Goal: Task Accomplishment & Management: Manage account settings

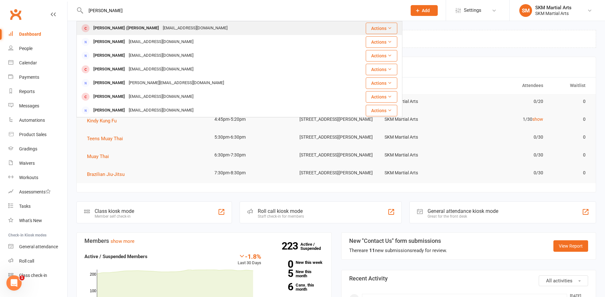
type input "[PERSON_NAME]"
click at [123, 23] on div "[PERSON_NAME] ([PERSON_NAME]) Ford [EMAIL_ADDRESS][DOMAIN_NAME]" at bounding box center [208, 28] width 263 height 13
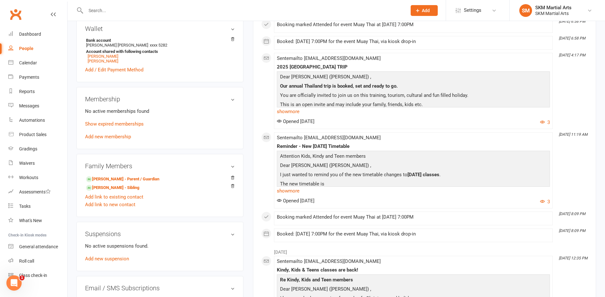
scroll to position [223, 0]
click at [110, 135] on link "Add new membership" at bounding box center [108, 137] width 46 height 6
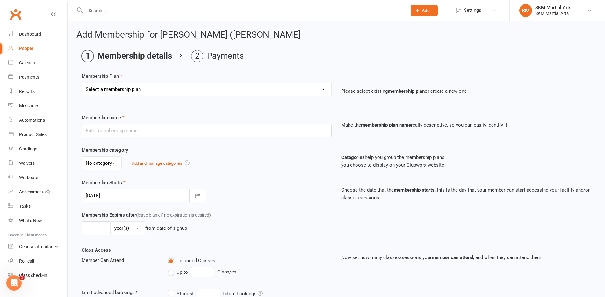
click at [325, 89] on select "Select a membership plan Create new Membership Plan Active Membership Fortnight…" at bounding box center [207, 89] width 250 height 13
select select "9"
click at [82, 83] on select "Select a membership plan Create new Membership Plan Active Membership Fortnight…" at bounding box center [207, 89] width 250 height 13
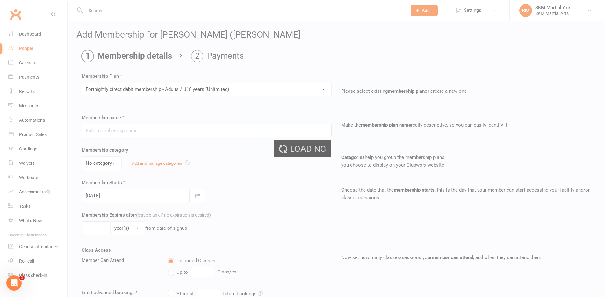
type input "Fortnightly direct debit membership - Adults / U18 years (Unlimited)"
select select "0"
type input "0"
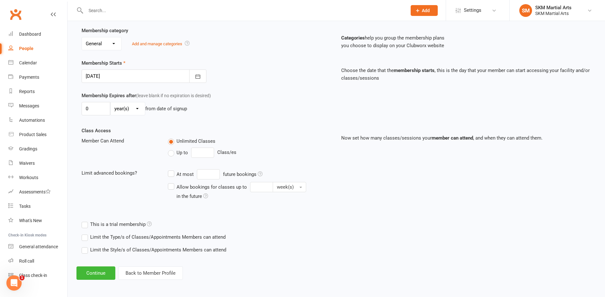
scroll to position [121, 0]
drag, startPoint x: 76, startPoint y: 275, endPoint x: 81, endPoint y: 273, distance: 5.9
click at [79, 274] on div "Add Membership for [PERSON_NAME] ([PERSON_NAME]) Ford Membership details Paymen…" at bounding box center [337, 94] width 538 height 387
click at [81, 272] on button "Continue" at bounding box center [96, 272] width 39 height 13
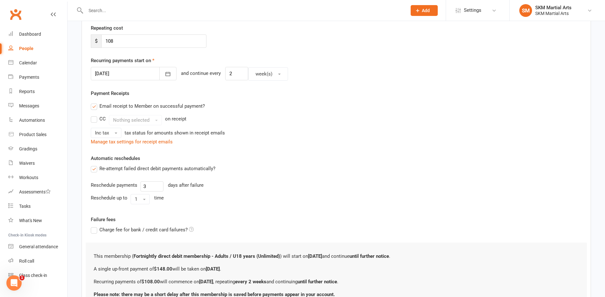
scroll to position [0, 0]
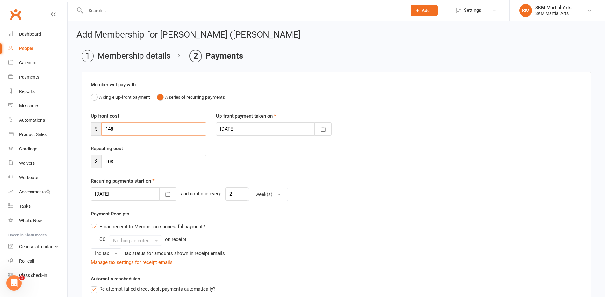
click at [122, 129] on input "148" at bounding box center [153, 128] width 105 height 13
type input "1"
click at [120, 162] on input "108" at bounding box center [153, 161] width 105 height 13
type input "1"
type input "80"
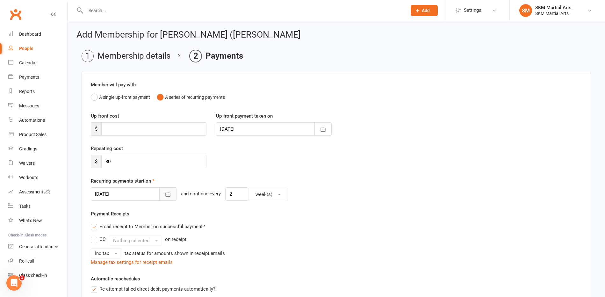
click at [165, 195] on icon "button" at bounding box center [168, 194] width 6 height 6
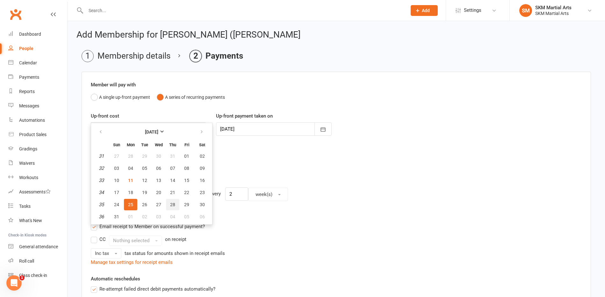
click at [172, 203] on span "28" at bounding box center [172, 204] width 5 height 5
type input "[DATE]"
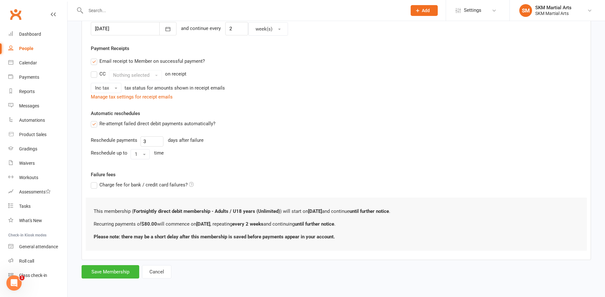
scroll to position [166, 0]
click at [121, 269] on button "Save Membership" at bounding box center [111, 270] width 58 height 13
type input "0"
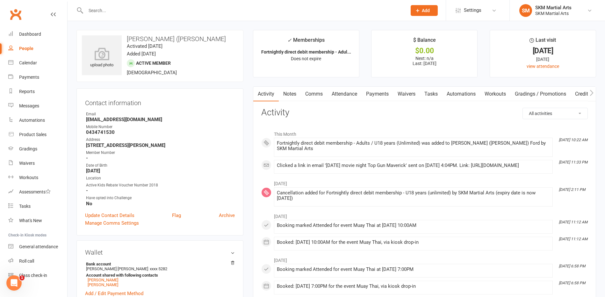
click at [143, 10] on input "text" at bounding box center [243, 10] width 319 height 9
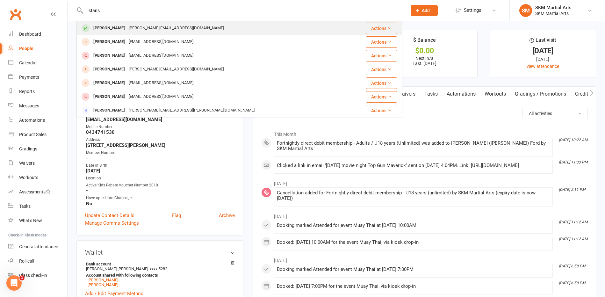
type input "stans"
click at [141, 24] on div "[PERSON_NAME][EMAIL_ADDRESS][DOMAIN_NAME]" at bounding box center [176, 28] width 99 height 9
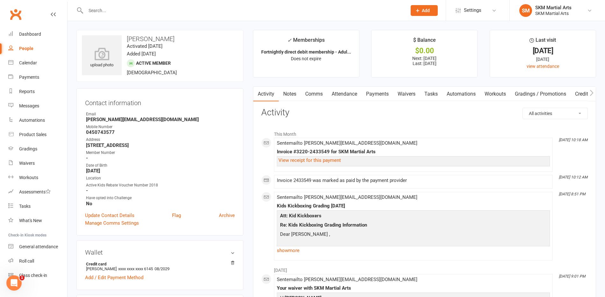
click at [370, 94] on link "Payments" at bounding box center [378, 94] width 32 height 15
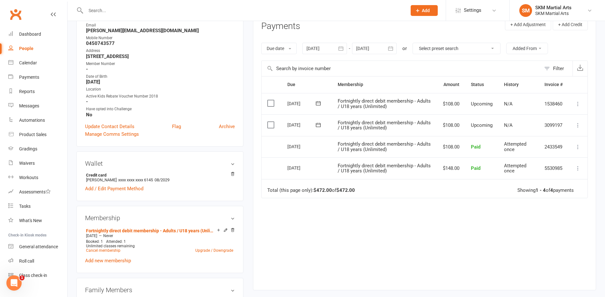
scroll to position [89, 0]
click at [228, 249] on link "Upgrade / Downgrade" at bounding box center [214, 250] width 38 height 4
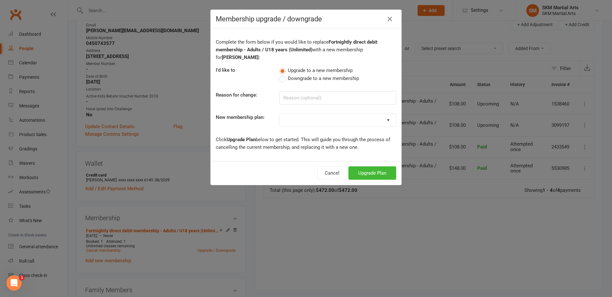
click at [282, 77] on label "Downgrade to a new membership" at bounding box center [319, 79] width 80 height 8
click at [282, 75] on input "Downgrade to a new membership" at bounding box center [281, 75] width 4 height 0
click at [290, 119] on select "Active Membership Fortnightly direct debit membership - Kids classes (unlimited…" at bounding box center [338, 120] width 116 height 13
select select "19"
click at [280, 114] on select "Active Membership Fortnightly direct debit membership - Kids classes (unlimited…" at bounding box center [338, 120] width 116 height 13
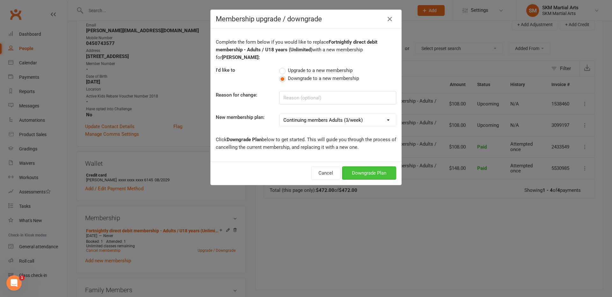
click at [351, 177] on button "Downgrade Plan" at bounding box center [369, 172] width 54 height 13
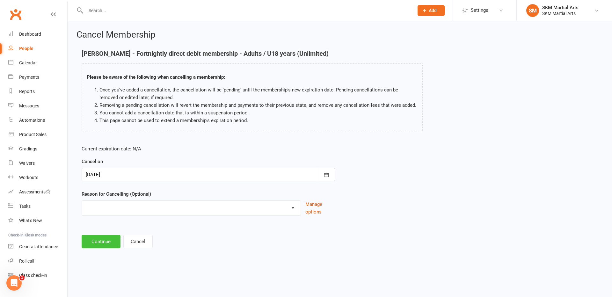
click at [96, 241] on button "Continue" at bounding box center [101, 241] width 39 height 13
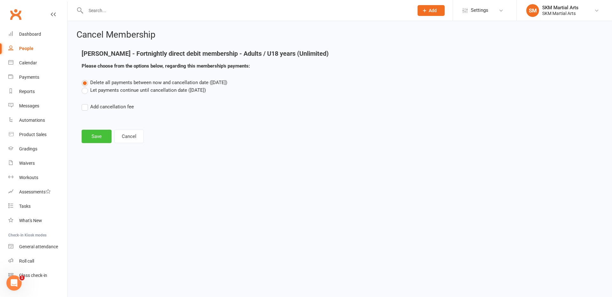
click at [95, 137] on button "Save" at bounding box center [97, 136] width 30 height 13
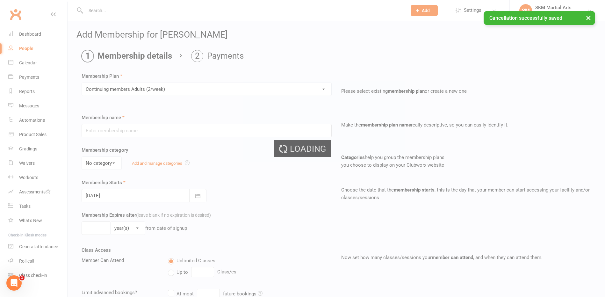
type input "Continuing members Adults (2/week)"
type input "0"
type input "2"
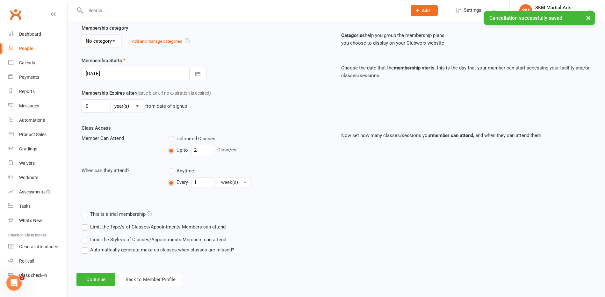
scroll to position [129, 0]
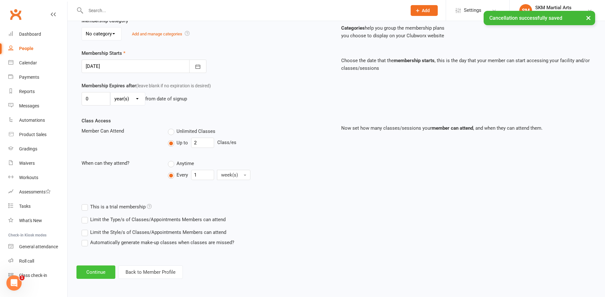
click at [107, 269] on button "Continue" at bounding box center [96, 272] width 39 height 13
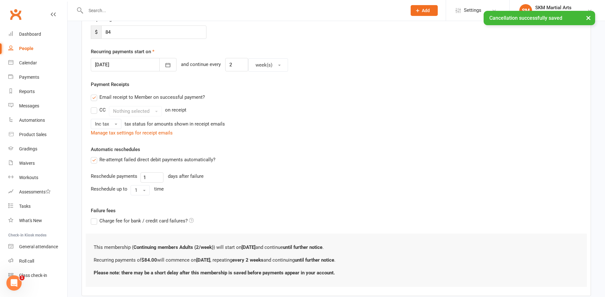
scroll to position [0, 0]
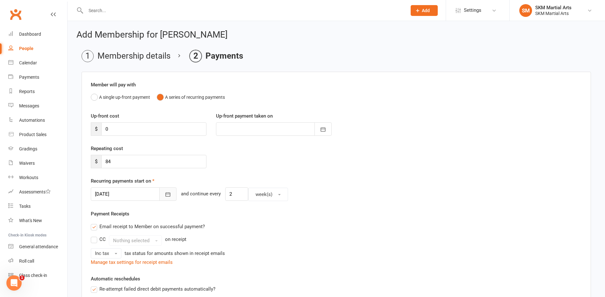
click at [165, 191] on icon "button" at bounding box center [168, 194] width 6 height 6
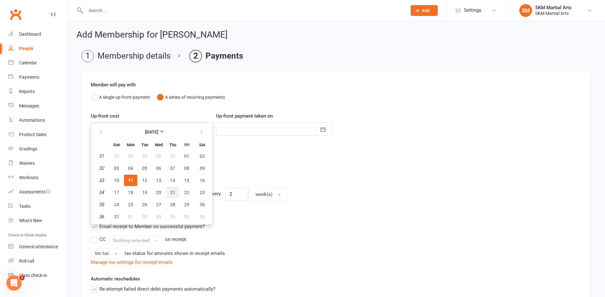
click at [169, 191] on button "21" at bounding box center [172, 192] width 13 height 11
type input "[DATE]"
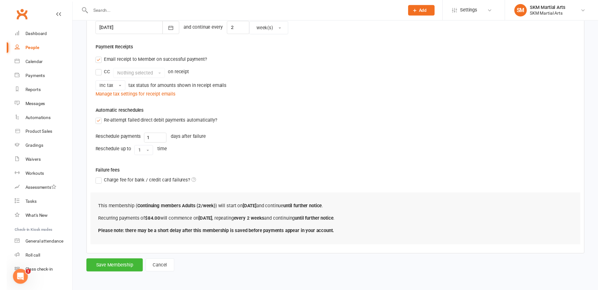
scroll to position [166, 0]
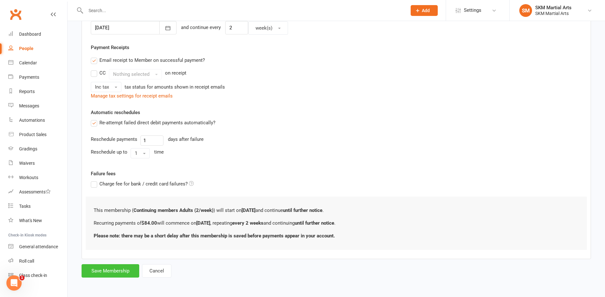
click at [117, 271] on button "Save Membership" at bounding box center [111, 270] width 58 height 13
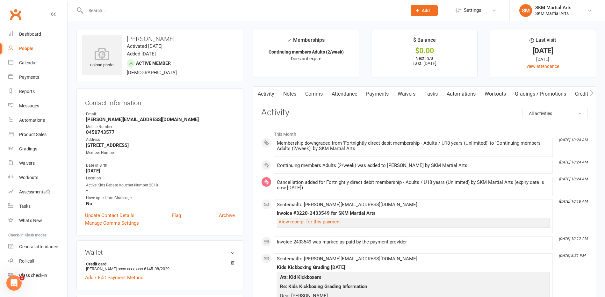
click at [138, 14] on input "text" at bounding box center [243, 10] width 319 height 9
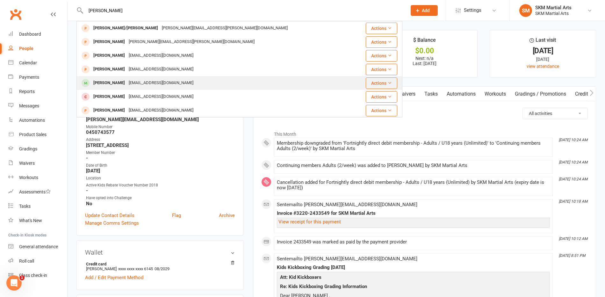
type input "[PERSON_NAME]"
click at [115, 79] on div "[PERSON_NAME]" at bounding box center [109, 82] width 35 height 9
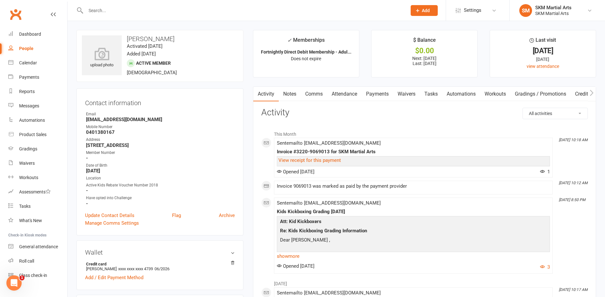
click at [108, 12] on input "text" at bounding box center [243, 10] width 319 height 9
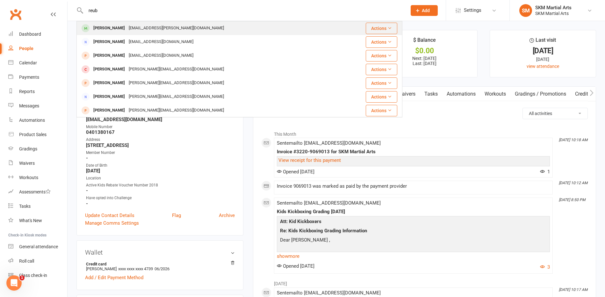
type input "reub"
click at [137, 25] on div "[EMAIL_ADDRESS][PERSON_NAME][DOMAIN_NAME]" at bounding box center [176, 28] width 99 height 9
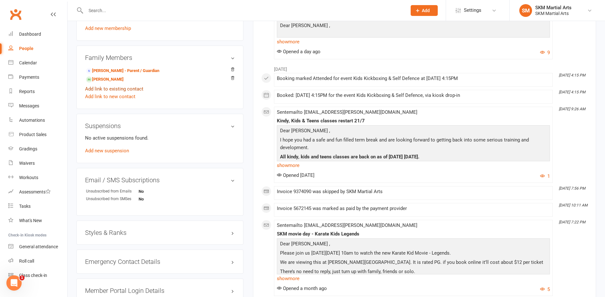
scroll to position [356, 0]
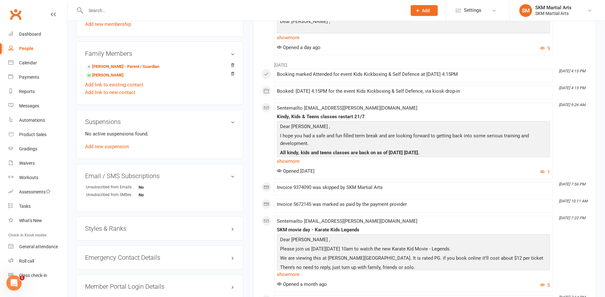
click at [233, 230] on h3 "Styles & Ranks" at bounding box center [160, 228] width 150 height 7
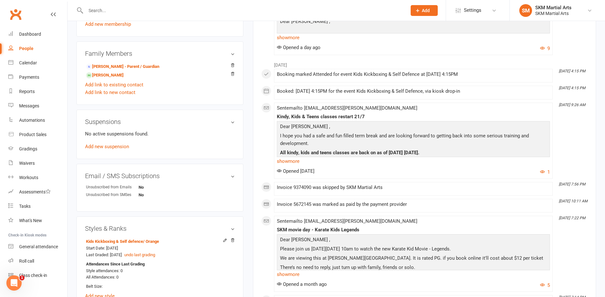
scroll to position [401, 0]
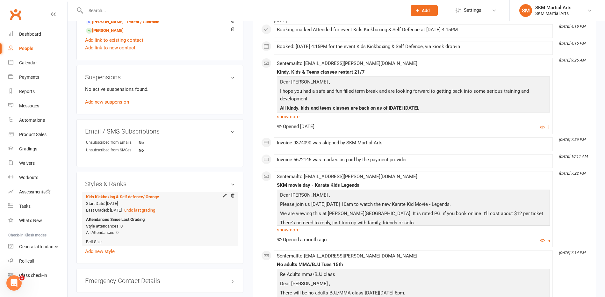
click at [183, 198] on li "Kids Kickboxing & Self defence / Orange Start Date: [DATE] Last Graded: [DATE] …" at bounding box center [160, 219] width 150 height 54
click at [154, 198] on span "/ Orange" at bounding box center [151, 196] width 16 height 5
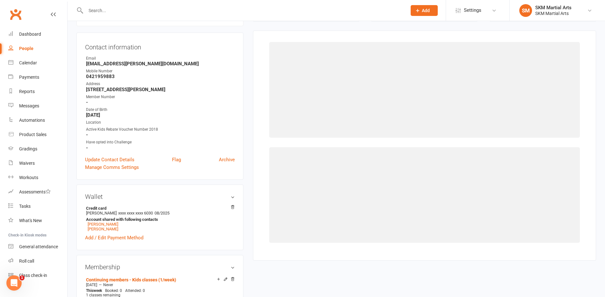
scroll to position [55, 0]
select select "852"
select select "7676"
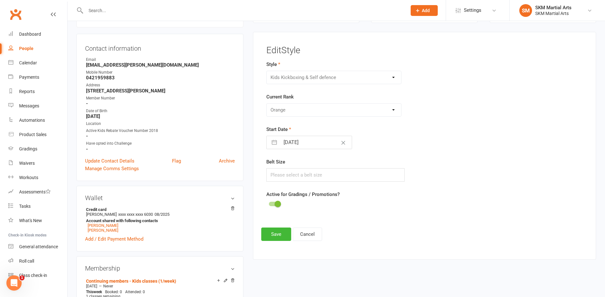
click at [394, 110] on div "Please Select Starting Rank White Yellow Orange [PERSON_NAME] Blue Purple Brown…" at bounding box center [335, 109] width 136 height 13
click at [393, 110] on div "Please Select Starting Rank White Yellow Orange [PERSON_NAME] Blue Purple Brown…" at bounding box center [335, 109] width 136 height 13
click at [325, 110] on div "Please Select Starting Rank White Yellow Orange [PERSON_NAME] Blue Purple Brown…" at bounding box center [335, 109] width 136 height 13
click at [301, 109] on div "Please Select Starting Rank White Yellow Orange [PERSON_NAME] Blue Purple Brown…" at bounding box center [335, 109] width 136 height 13
click at [275, 174] on input "text" at bounding box center [336, 174] width 139 height 13
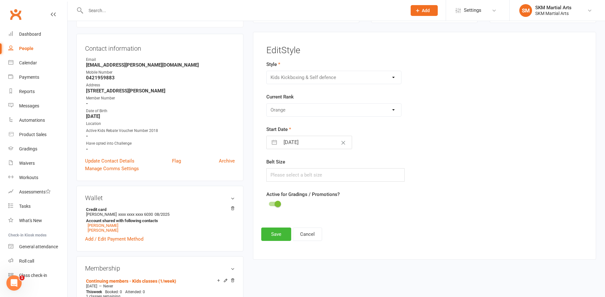
click at [389, 135] on div "Start Date [DATE] Navigate forward to interact with the calendar and select a d…" at bounding box center [371, 138] width 208 height 24
click at [321, 109] on div "Please Select Starting Rank White Yellow Orange [PERSON_NAME] Blue Purple Brown…" at bounding box center [335, 109] width 136 height 13
click at [393, 109] on div "Please Select Starting Rank White Yellow Orange [PERSON_NAME] Blue Purple Brown…" at bounding box center [335, 109] width 136 height 13
click at [394, 111] on div "Please Select Starting Rank White Yellow Orange [PERSON_NAME] Blue Purple Brown…" at bounding box center [335, 109] width 136 height 13
drag, startPoint x: 344, startPoint y: 115, endPoint x: 335, endPoint y: 114, distance: 9.3
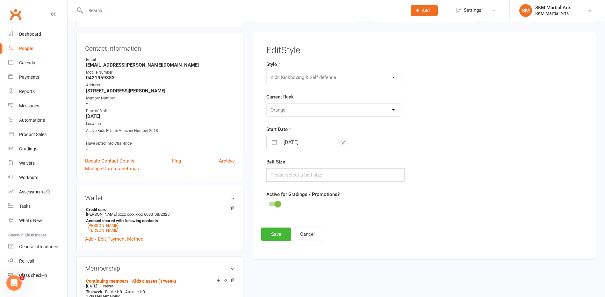
click at [342, 115] on div "Please Select Starting Rank White Yellow Orange [PERSON_NAME] Blue Purple Brown…" at bounding box center [335, 109] width 136 height 13
click at [282, 109] on div "Please Select Starting Rank White Yellow Orange [PERSON_NAME] Blue Purple Brown…" at bounding box center [335, 109] width 136 height 13
click at [279, 108] on div "Please Select Starting Rank White Yellow Orange [PERSON_NAME] Blue Purple Brown…" at bounding box center [335, 109] width 136 height 13
click at [277, 107] on div "Please Select Starting Rank White Yellow Orange [PERSON_NAME] Blue Purple Brown…" at bounding box center [335, 109] width 136 height 13
click at [295, 170] on input "text" at bounding box center [336, 174] width 139 height 13
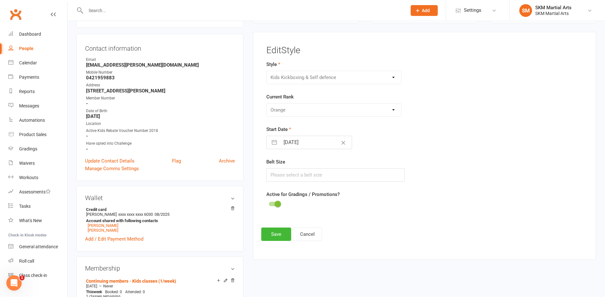
click at [303, 221] on div "Edit Style Style Brazilian Jiu-Jitsu Kickboxing Kids Kickboxing & Self defence …" at bounding box center [424, 143] width 327 height 195
click at [275, 204] on span at bounding box center [278, 204] width 6 height 6
click at [269, 203] on input "checkbox" at bounding box center [269, 203] width 0 height 0
click at [288, 111] on div "Please Select Starting Rank White Yellow Orange [PERSON_NAME] Blue Purple Brown…" at bounding box center [335, 109] width 136 height 13
click at [279, 205] on div at bounding box center [274, 204] width 11 height 4
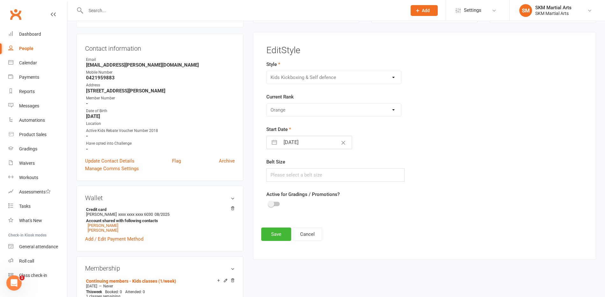
click at [269, 203] on input "checkbox" at bounding box center [269, 203] width 0 height 0
click at [285, 55] on h3 "Edit Style" at bounding box center [425, 51] width 317 height 10
click at [285, 53] on h3 "Edit Style" at bounding box center [425, 51] width 317 height 10
drag, startPoint x: 280, startPoint y: 56, endPoint x: 277, endPoint y: 62, distance: 7.1
click at [277, 62] on main "Edit Style Style Brazilian Jiu-Jitsu Kickboxing Kids Kickboxing & Self defence …" at bounding box center [424, 132] width 327 height 172
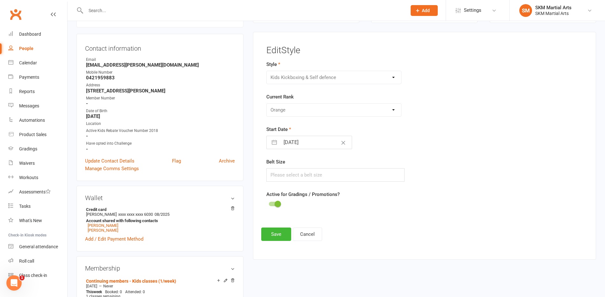
drag, startPoint x: 277, startPoint y: 62, endPoint x: 290, endPoint y: 65, distance: 13.8
click at [290, 66] on div "Style Brazilian Jiu-Jitsu Kickboxing Kids Kickboxing & Self defence Kids MMA Ki…" at bounding box center [371, 73] width 208 height 24
click at [294, 78] on div "Brazilian Jiu-Jitsu Kickboxing Kids Kickboxing & Self defence Kids MMA Kindy Ku…" at bounding box center [335, 77] width 136 height 13
drag, startPoint x: 295, startPoint y: 76, endPoint x: 304, endPoint y: 74, distance: 9.8
click at [298, 76] on div "Brazilian Jiu-Jitsu Kickboxing Kids Kickboxing & Self defence Kids MMA Kindy Ku…" at bounding box center [335, 77] width 136 height 13
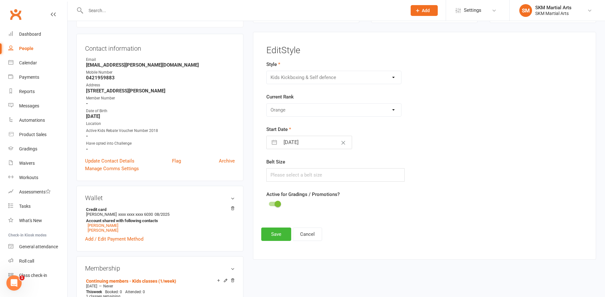
drag, startPoint x: 304, startPoint y: 74, endPoint x: 318, endPoint y: 61, distance: 19.2
click at [318, 61] on main "Edit Style Style Brazilian Jiu-Jitsu Kickboxing Kids Kickboxing & Self defence …" at bounding box center [424, 132] width 327 height 172
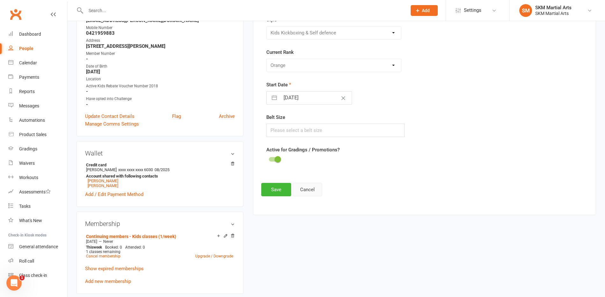
scroll to position [99, 0]
click at [306, 128] on input "text" at bounding box center [336, 130] width 139 height 13
click at [307, 108] on form "Style Brazilian Jiu-Jitsu Kickboxing Kids Kickboxing & Self defence Kids MMA Ki…" at bounding box center [371, 90] width 208 height 148
click at [318, 65] on div "Please Select Starting Rank White Yellow Orange [PERSON_NAME] Blue Purple Brown…" at bounding box center [335, 65] width 136 height 13
click at [395, 66] on div "Please Select Starting Rank White Yellow Orange [PERSON_NAME] Blue Purple Brown…" at bounding box center [335, 65] width 136 height 13
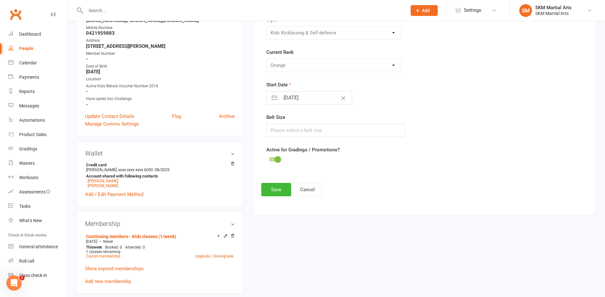
click at [395, 64] on div "Please Select Starting Rank White Yellow Orange [PERSON_NAME] Blue Purple Brown…" at bounding box center [335, 65] width 136 height 13
click at [393, 65] on div "Please Select Starting Rank White Yellow Orange [PERSON_NAME] Blue Purple Brown…" at bounding box center [335, 65] width 136 height 13
click at [305, 190] on button "Cancel" at bounding box center [307, 189] width 29 height 13
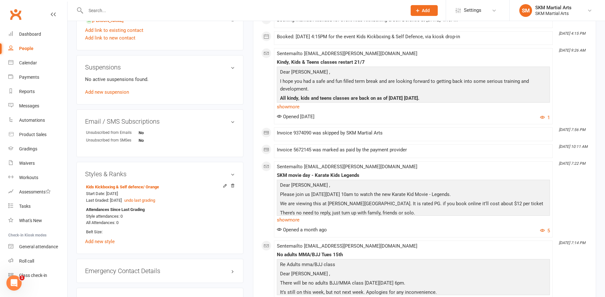
scroll to position [411, 0]
click at [225, 185] on icon at bounding box center [225, 185] width 3 height 3
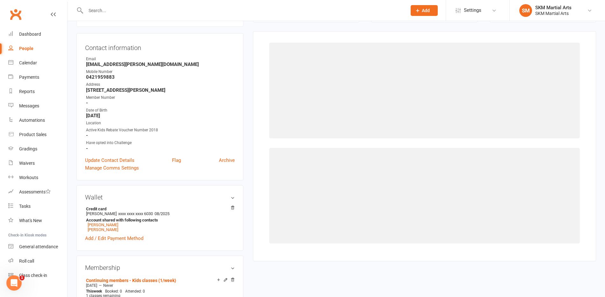
scroll to position [55, 0]
select select "852"
select select "7676"
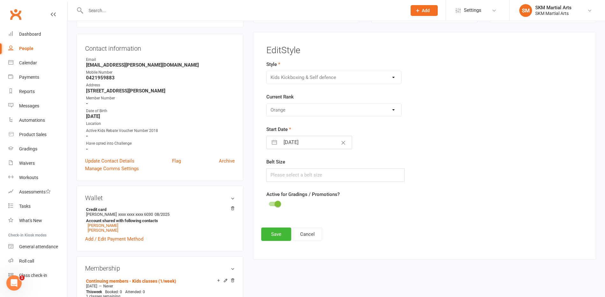
click at [393, 109] on div "Please Select Starting Rank White Yellow Orange [PERSON_NAME] Blue Purple Brown…" at bounding box center [335, 109] width 136 height 13
click at [394, 111] on div "Please Select Starting Rank White Yellow Orange [PERSON_NAME] Blue Purple Brown…" at bounding box center [335, 109] width 136 height 13
drag, startPoint x: 281, startPoint y: 62, endPoint x: 277, endPoint y: 66, distance: 6.3
click at [281, 63] on div "Style Brazilian Jiu-Jitsu Kickboxing Kids Kickboxing & Self defence Kids MMA Ki…" at bounding box center [371, 73] width 208 height 24
click at [283, 80] on div "Brazilian Jiu-Jitsu Kickboxing Kids Kickboxing & Self defence Kids MMA Kindy Ku…" at bounding box center [335, 77] width 136 height 13
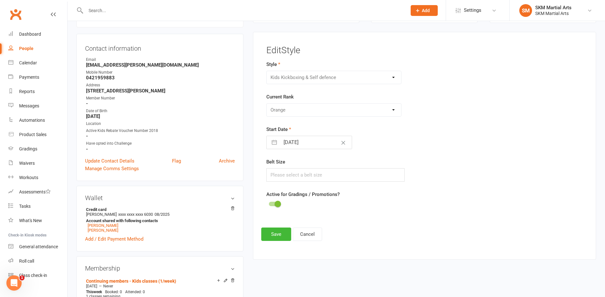
click at [283, 78] on div "Brazilian Jiu-Jitsu Kickboxing Kids Kickboxing & Self defence Kids MMA Kindy Ku…" at bounding box center [335, 77] width 136 height 13
drag, startPoint x: 284, startPoint y: 77, endPoint x: 281, endPoint y: 84, distance: 7.5
click at [282, 83] on div "Brazilian Jiu-Jitsu Kickboxing Kids Kickboxing & Self defence Kids MMA Kindy Ku…" at bounding box center [335, 77] width 136 height 13
drag, startPoint x: 271, startPoint y: 109, endPoint x: 276, endPoint y: 110, distance: 4.7
click at [276, 110] on div "Please Select Starting Rank White Yellow Orange [PERSON_NAME] Blue Purple Brown…" at bounding box center [335, 109] width 136 height 13
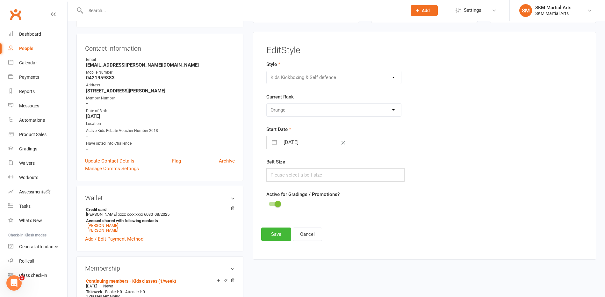
drag, startPoint x: 276, startPoint y: 110, endPoint x: 278, endPoint y: 122, distance: 12.4
click at [277, 115] on div "Please Select Starting Rank White Yellow Orange [PERSON_NAME] Blue Purple Brown…" at bounding box center [335, 109] width 136 height 13
click at [274, 144] on button "button" at bounding box center [274, 142] width 11 height 13
select select "3"
select select "2024"
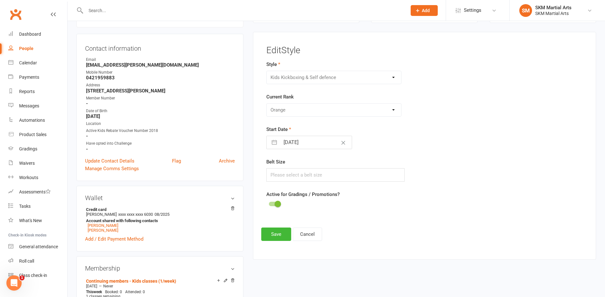
select select "4"
select select "2024"
select select "5"
select select "2024"
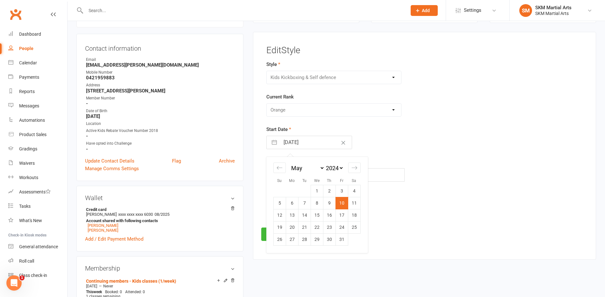
click at [444, 166] on div "Belt Size" at bounding box center [371, 170] width 208 height 24
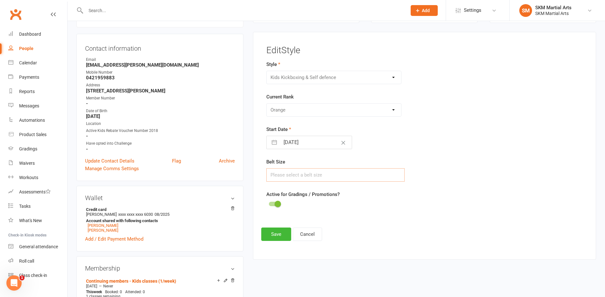
click at [321, 172] on input "text" at bounding box center [336, 174] width 139 height 13
click at [315, 175] on input "text" at bounding box center [336, 174] width 139 height 13
click at [390, 77] on div "Brazilian Jiu-Jitsu Kickboxing Kids Kickboxing & Self defence Kids MMA Kindy Ku…" at bounding box center [335, 77] width 136 height 13
click at [394, 77] on div "Brazilian Jiu-Jitsu Kickboxing Kids Kickboxing & Self defence Kids MMA Kindy Ku…" at bounding box center [335, 77] width 136 height 13
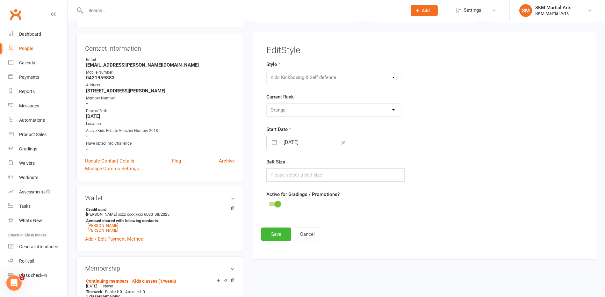
drag, startPoint x: 393, startPoint y: 107, endPoint x: 390, endPoint y: 111, distance: 5.0
click at [390, 111] on div "Please Select Starting Rank White Yellow Orange [PERSON_NAME] Blue Purple Brown…" at bounding box center [335, 109] width 136 height 13
click at [388, 112] on div "Please Select Starting Rank White Yellow Orange [PERSON_NAME] Blue Purple Brown…" at bounding box center [335, 109] width 136 height 13
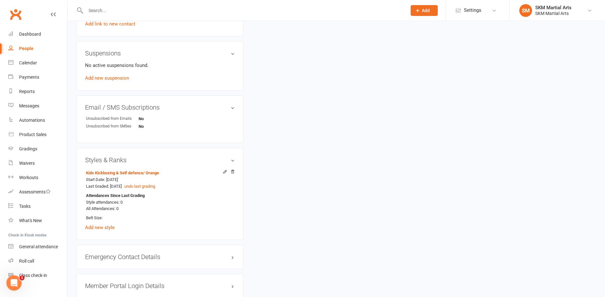
scroll to position [456, 0]
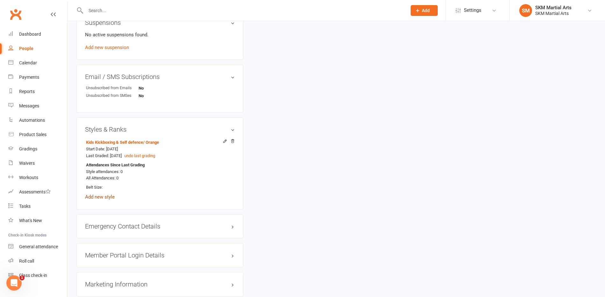
click at [96, 198] on link "Add new style" at bounding box center [100, 197] width 30 height 6
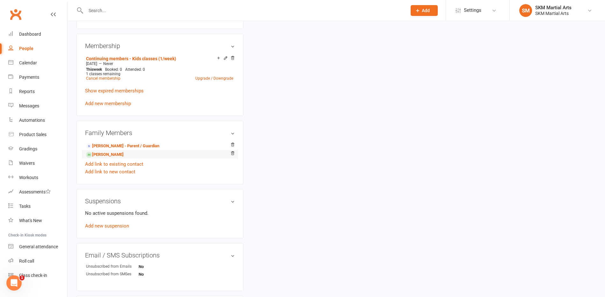
scroll to position [277, 0]
click at [339, 161] on div "upload photo [PERSON_NAME] Activated [DATE] Added [DATE] Active member [DEMOGRA…" at bounding box center [337, 124] width 530 height 742
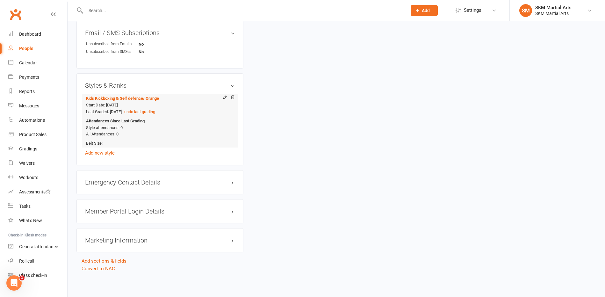
scroll to position [500, 0]
click at [189, 102] on div "Start Date: [DATE] Last Graded: [DATE] undo last grading" at bounding box center [159, 108] width 146 height 13
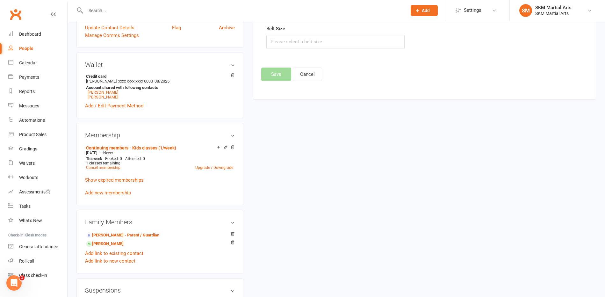
scroll to position [143, 0]
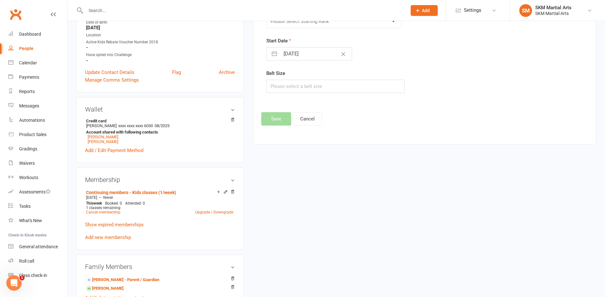
click at [250, 69] on main "✓ Memberships Continuing members - Kids classes (1/week) Does not expire $ Bala…" at bounding box center [424, 19] width 353 height 264
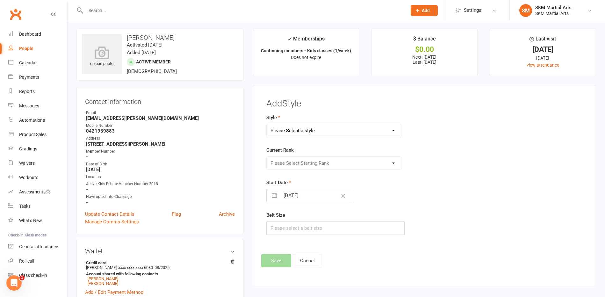
scroll to position [0, 0]
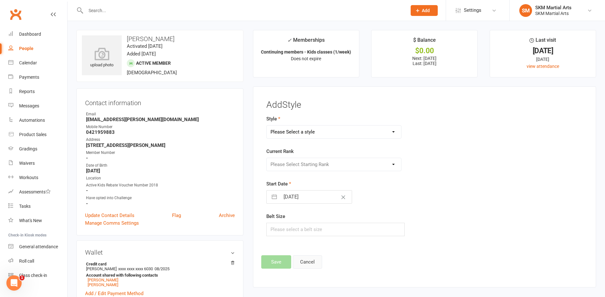
click at [306, 262] on button "Cancel" at bounding box center [307, 261] width 29 height 13
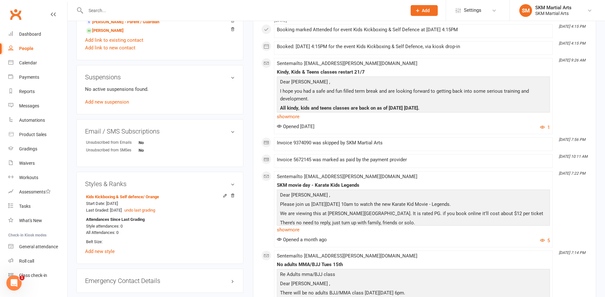
scroll to position [401, 0]
click at [155, 210] on button "undo last grading" at bounding box center [139, 210] width 31 height 7
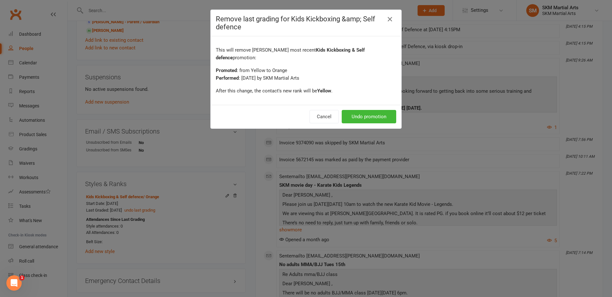
click at [388, 19] on icon "button" at bounding box center [390, 19] width 8 height 8
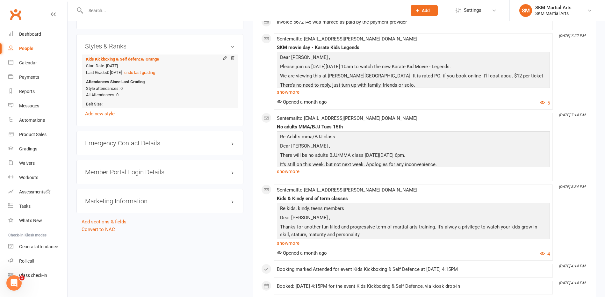
scroll to position [535, 0]
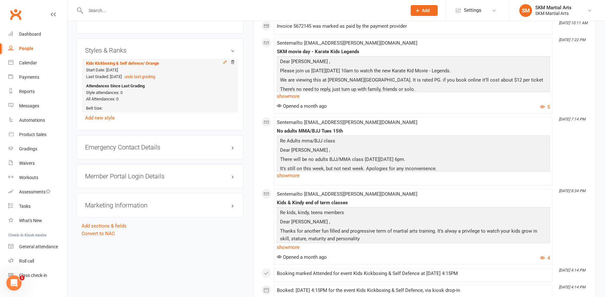
click at [226, 62] on icon at bounding box center [225, 62] width 3 height 3
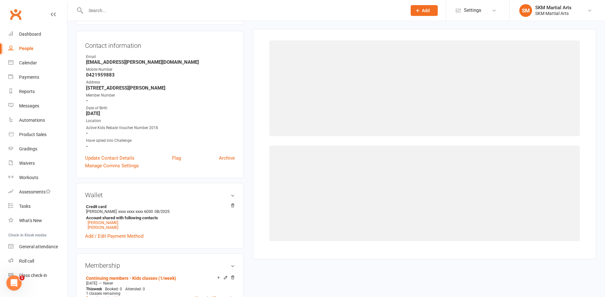
scroll to position [55, 0]
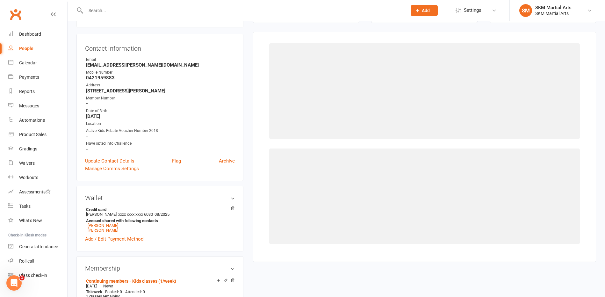
select select "852"
select select "7676"
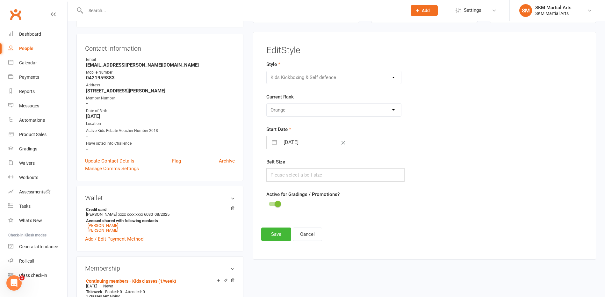
click at [280, 77] on div "Brazilian Jiu-Jitsu Kickboxing Kids Kickboxing & Self defence Kids MMA Kindy Ku…" at bounding box center [335, 77] width 136 height 13
click at [394, 77] on div "Brazilian Jiu-Jitsu Kickboxing Kids Kickboxing & Self defence Kids MMA Kindy Ku…" at bounding box center [335, 77] width 136 height 13
click at [393, 111] on div "Please Select Starting Rank White Yellow Orange [PERSON_NAME] Blue Purple Brown…" at bounding box center [335, 109] width 136 height 13
click at [288, 174] on input "text" at bounding box center [336, 174] width 139 height 13
click at [283, 231] on button "Save" at bounding box center [276, 234] width 30 height 13
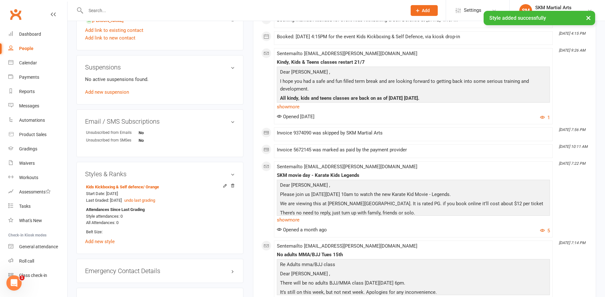
scroll to position [411, 0]
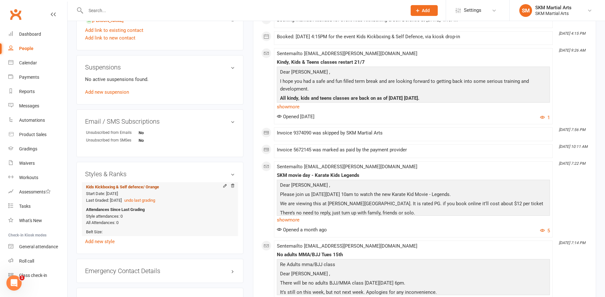
click at [151, 186] on span "/ Orange" at bounding box center [151, 187] width 16 height 5
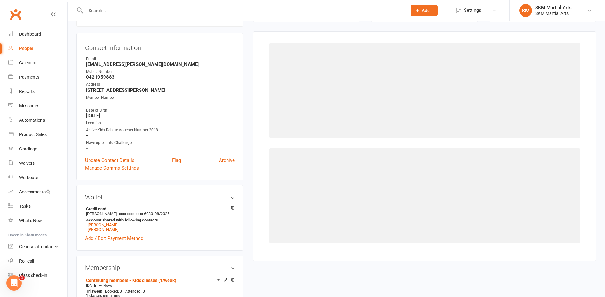
select select "852"
select select "7676"
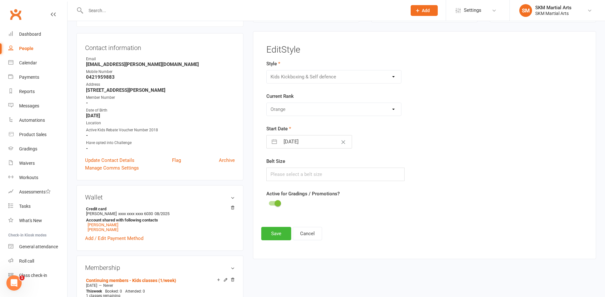
scroll to position [55, 0]
click at [281, 108] on div "Please Select Starting Rank White Yellow Orange [PERSON_NAME] Blue Purple Brown…" at bounding box center [335, 109] width 136 height 13
click at [393, 111] on div "Please Select Starting Rank White Yellow Orange [PERSON_NAME] Blue Purple Brown…" at bounding box center [335, 109] width 136 height 13
click at [393, 110] on div "Please Select Starting Rank White Yellow Orange [PERSON_NAME] Blue Purple Brown…" at bounding box center [335, 109] width 136 height 13
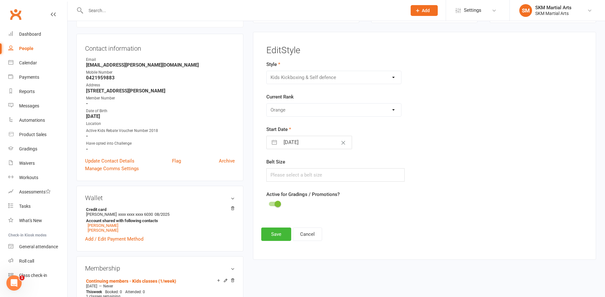
click at [393, 110] on div "Please Select Starting Rank White Yellow Orange [PERSON_NAME] Blue Purple Brown…" at bounding box center [335, 109] width 136 height 13
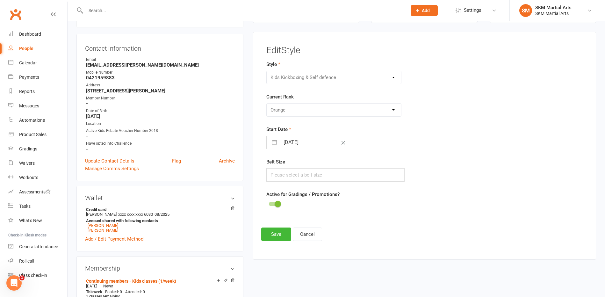
click at [393, 110] on div "Please Select Starting Rank White Yellow Orange [PERSON_NAME] Blue Purple Brown…" at bounding box center [335, 109] width 136 height 13
